Goal: Check status

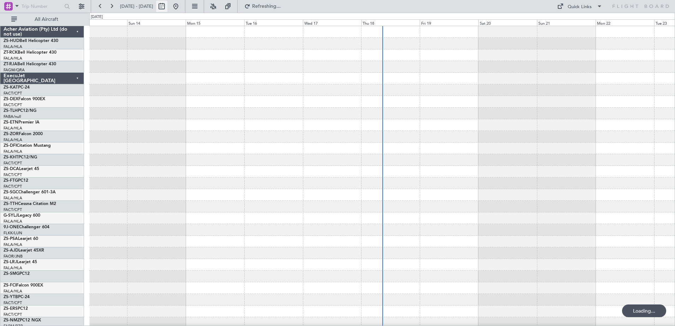
click at [167, 7] on button at bounding box center [161, 6] width 11 height 11
select select "9"
select select "2025"
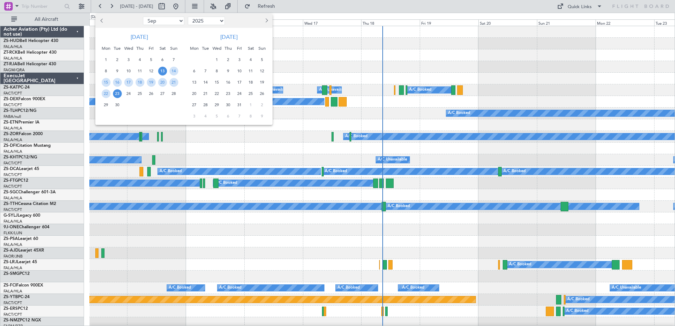
click at [102, 22] on span "Previous month" at bounding box center [102, 20] width 4 height 4
click at [240, 71] on span "11" at bounding box center [239, 71] width 9 height 9
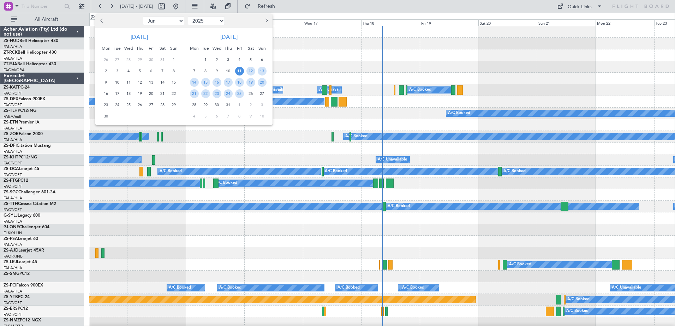
click at [240, 71] on span "11" at bounding box center [239, 71] width 9 height 9
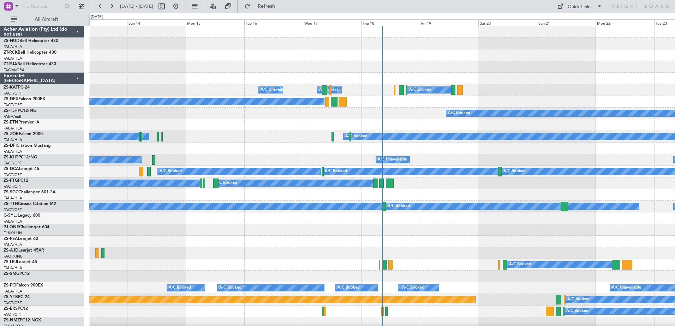
select select "7"
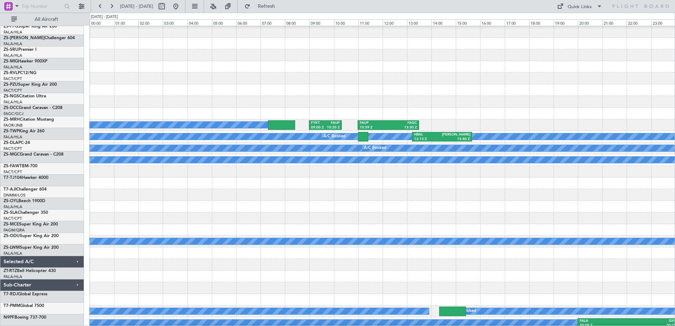
scroll to position [387, 0]
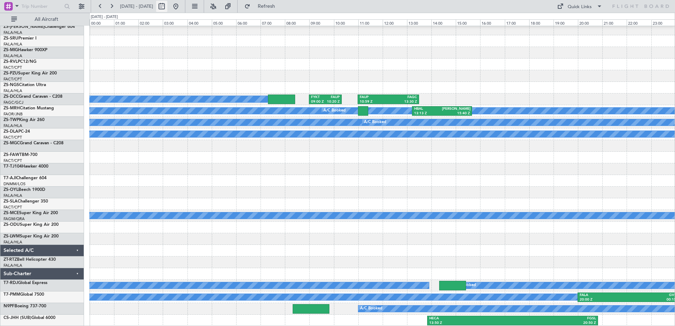
click at [167, 8] on button at bounding box center [161, 6] width 11 height 11
select select "7"
select select "2025"
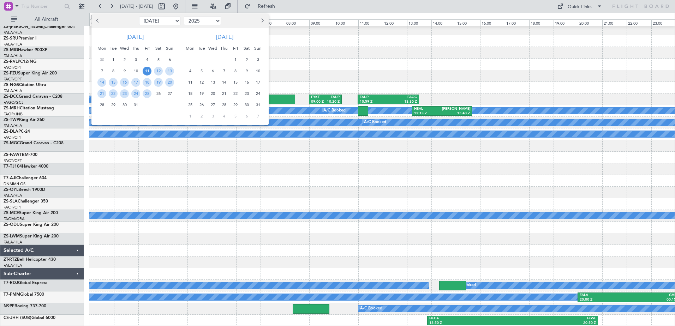
click at [263, 22] on button "Next month" at bounding box center [262, 20] width 8 height 11
click at [263, 22] on span "Next month" at bounding box center [261, 20] width 4 height 4
click at [99, 22] on button "Previous month" at bounding box center [98, 20] width 8 height 11
select select "9"
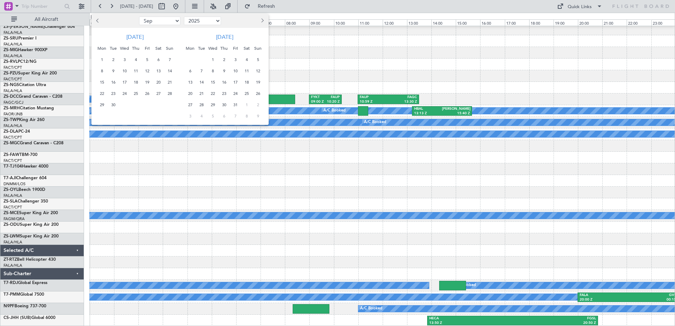
click at [137, 83] on span "18" at bounding box center [135, 82] width 9 height 9
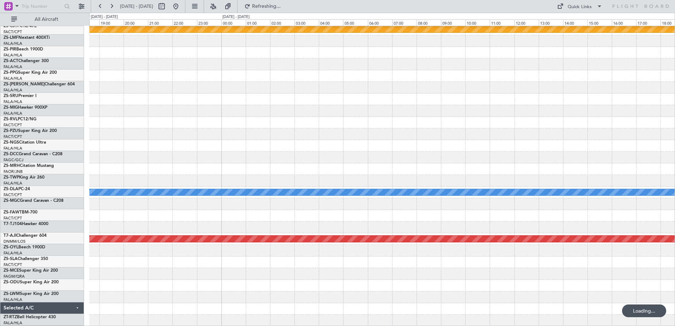
scroll to position [329, 0]
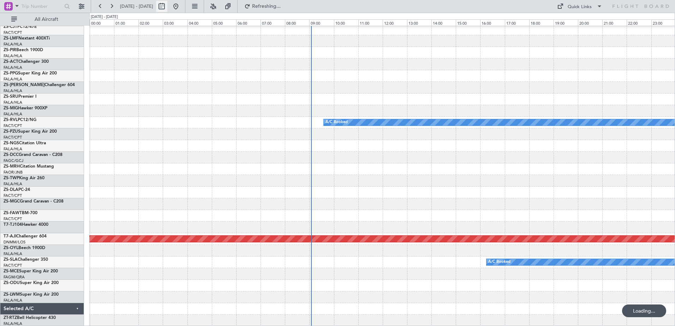
click at [167, 6] on button at bounding box center [161, 6] width 11 height 11
select select "9"
select select "2025"
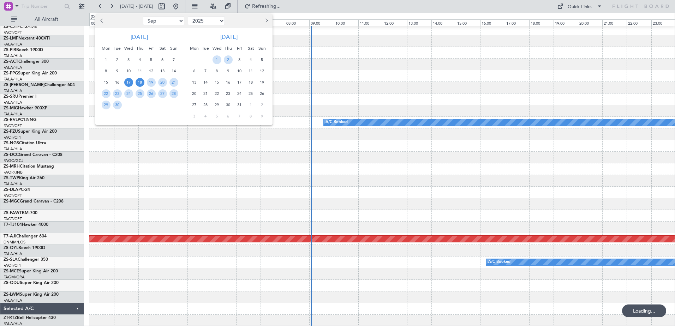
click at [128, 82] on span "17" at bounding box center [128, 82] width 9 height 9
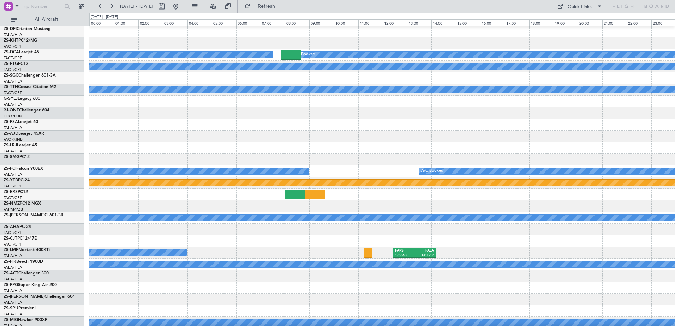
scroll to position [0, 0]
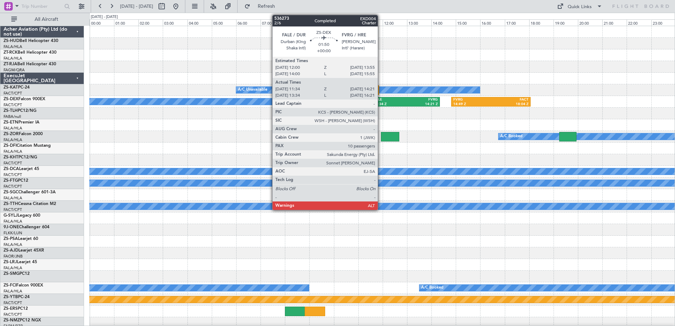
click at [381, 102] on div "11:34 Z" at bounding box center [390, 104] width 32 height 5
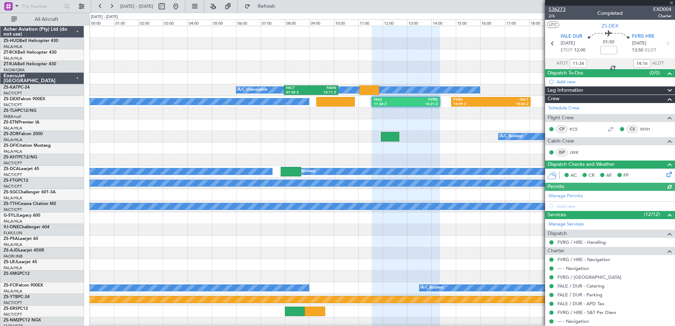
click at [559, 9] on span "536273" at bounding box center [556, 9] width 17 height 7
